Goal: Contribute content: Add original content to the website for others to see

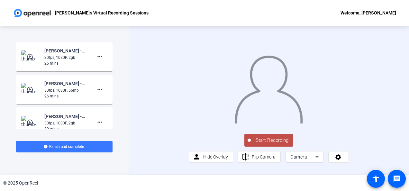
scroll to position [16, 0]
click at [270, 160] on span "Flip Camera" at bounding box center [264, 156] width 24 height 5
click at [210, 160] on span "Hide Overlay" at bounding box center [215, 156] width 25 height 5
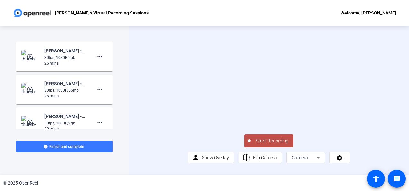
click at [259, 145] on span "Start Recording" at bounding box center [272, 140] width 42 height 7
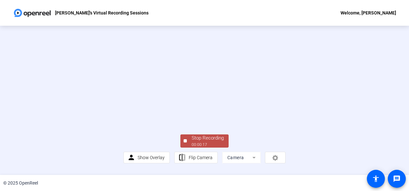
scroll to position [47, 0]
click at [207, 142] on div "Stop Recording" at bounding box center [208, 138] width 32 height 7
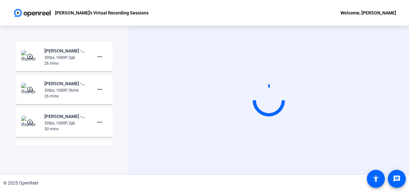
scroll to position [0, 0]
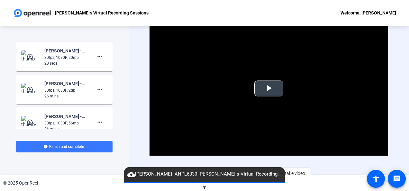
click at [269, 89] on span "Video Player" at bounding box center [269, 89] width 0 height 0
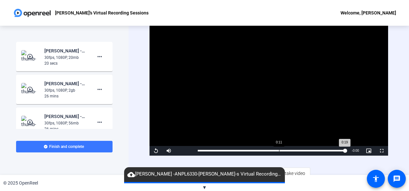
scroll to position [5, 0]
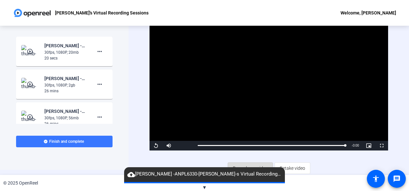
click at [257, 164] on span "Record new video" at bounding box center [250, 168] width 35 height 12
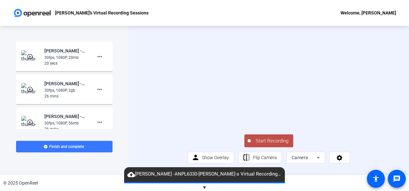
scroll to position [16, 0]
click at [267, 159] on span "Flip Camera" at bounding box center [265, 158] width 24 height 12
click at [258, 160] on span "Flip Camera" at bounding box center [265, 157] width 24 height 5
click at [311, 161] on div "Camera" at bounding box center [304, 158] width 25 height 8
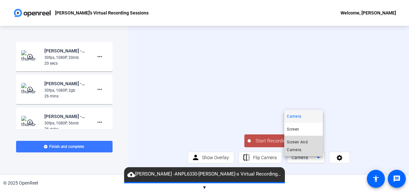
click at [304, 144] on span "Screen And Camera" at bounding box center [303, 145] width 33 height 15
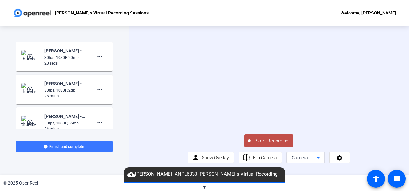
scroll to position [0, 0]
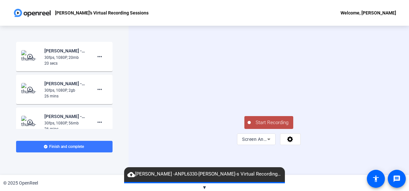
click at [270, 126] on span "Start Recording" at bounding box center [272, 122] width 42 height 7
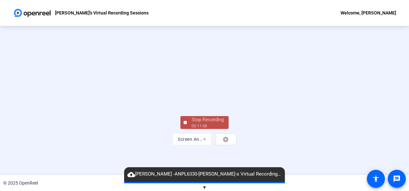
scroll to position [46, 0]
click at [205, 124] on div "Stop Recording" at bounding box center [208, 119] width 32 height 7
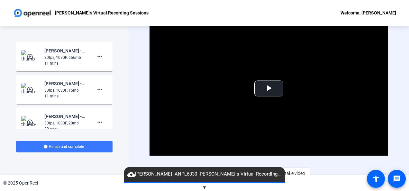
click at [28, 56] on mat-icon "play_circle_outline" at bounding box center [31, 56] width 8 height 6
click at [269, 89] on span "Video Player" at bounding box center [269, 89] width 0 height 0
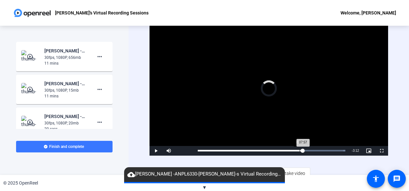
click at [300, 148] on div "Loaded : 100.00% 07:57 07:57" at bounding box center [272, 151] width 154 height 10
click at [323, 150] on div "Loaded : 100.00% 09:34 07:59" at bounding box center [271, 151] width 147 height 2
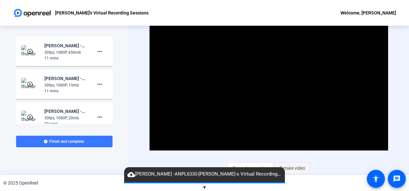
click at [297, 166] on span "Retake video" at bounding box center [292, 168] width 25 height 12
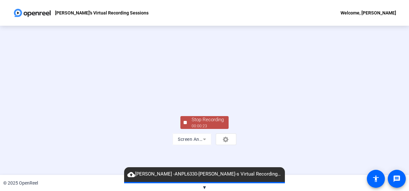
scroll to position [47, 0]
click at [197, 124] on div "Stop Recording" at bounding box center [208, 119] width 32 height 7
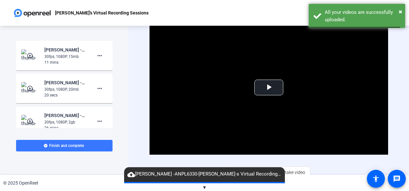
scroll to position [0, 0]
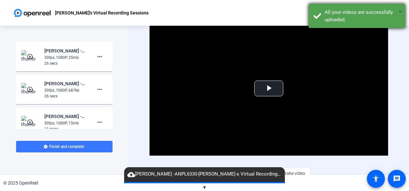
click at [402, 14] on span "×" at bounding box center [401, 12] width 4 height 8
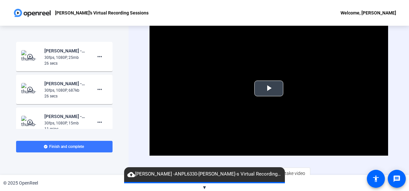
scroll to position [5, 0]
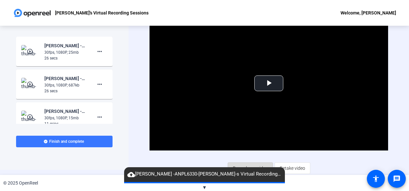
click at [253, 164] on span "Record new video" at bounding box center [250, 168] width 35 height 12
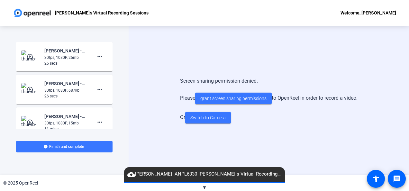
click at [206, 186] on span "▼" at bounding box center [204, 188] width 5 height 6
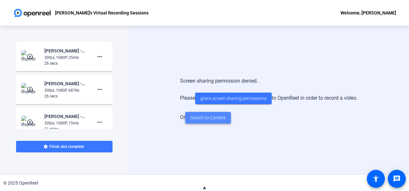
click at [211, 115] on span "Switch to Camera" at bounding box center [208, 118] width 35 height 7
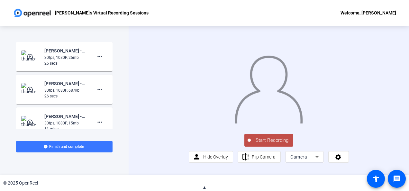
scroll to position [16, 0]
click at [254, 158] on span "Flip Camera" at bounding box center [264, 157] width 24 height 12
click at [256, 160] on span "Flip Camera" at bounding box center [264, 156] width 24 height 5
click at [220, 160] on span "Hide Overlay" at bounding box center [215, 156] width 25 height 5
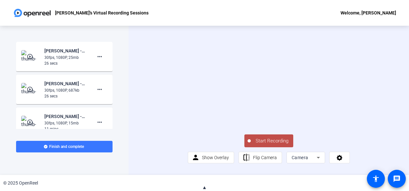
click at [278, 145] on span "Start Recording" at bounding box center [272, 140] width 42 height 7
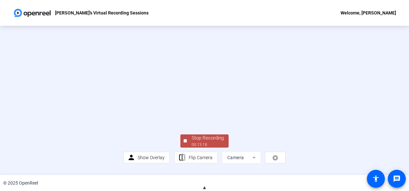
scroll to position [46, 0]
click at [202, 142] on div "Stop Recording" at bounding box center [208, 138] width 32 height 7
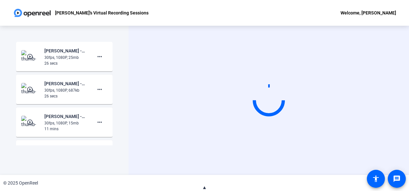
scroll to position [0, 0]
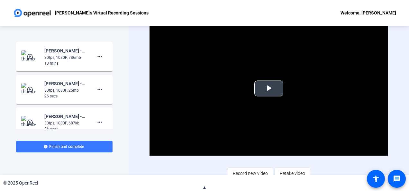
click at [269, 89] on span "Video Player" at bounding box center [269, 89] width 0 height 0
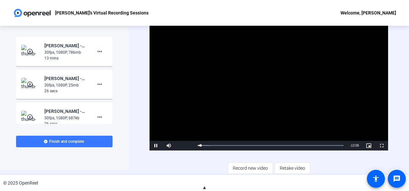
scroll to position [5, 0]
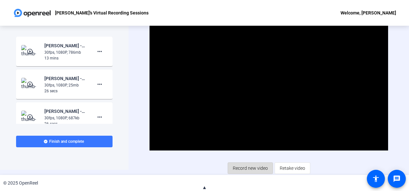
click at [255, 167] on span "Record new video" at bounding box center [250, 168] width 35 height 12
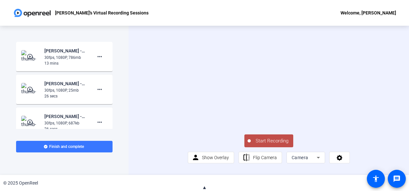
scroll to position [16, 0]
drag, startPoint x: 214, startPoint y: 110, endPoint x: 303, endPoint y: 163, distance: 103.5
click at [303, 160] on span "Camera" at bounding box center [300, 157] width 17 height 5
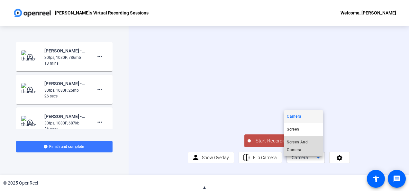
click at [296, 148] on span "Screen And Camera" at bounding box center [303, 145] width 33 height 15
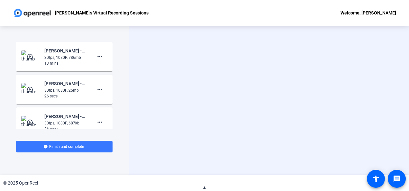
scroll to position [0, 0]
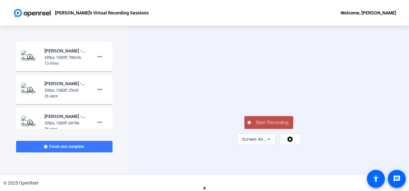
click at [274, 129] on button "Start Recording" at bounding box center [269, 122] width 49 height 13
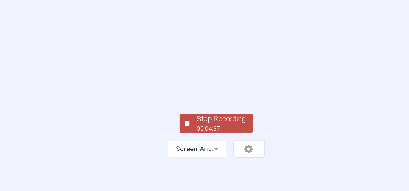
scroll to position [25, 0]
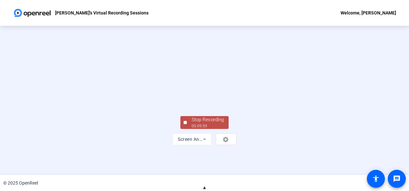
drag, startPoint x: 299, startPoint y: 132, endPoint x: 212, endPoint y: 169, distance: 94.5
click at [212, 129] on div "00:09:59" at bounding box center [208, 126] width 32 height 6
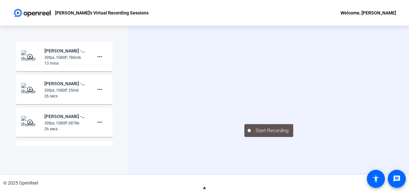
scroll to position [1, 0]
click at [139, 98] on div "Start Recording" at bounding box center [269, 100] width 281 height 149
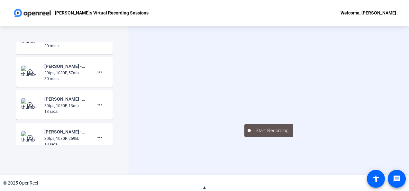
scroll to position [0, 0]
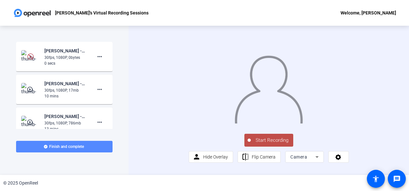
click at [71, 146] on span "Finish and complete" at bounding box center [66, 146] width 35 height 5
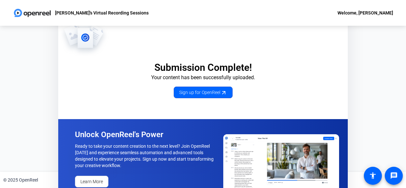
click at [369, 12] on div "Welcome, [PERSON_NAME]" at bounding box center [366, 13] width 56 height 8
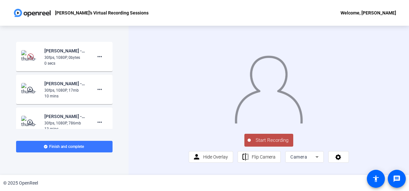
click at [29, 56] on img at bounding box center [30, 56] width 6 height 6
click at [29, 90] on mat-icon "play_circle_outline" at bounding box center [31, 89] width 8 height 6
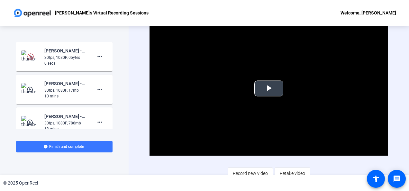
click at [269, 89] on span "Video Player" at bounding box center [269, 89] width 0 height 0
